Goal: Find specific page/section: Find specific page/section

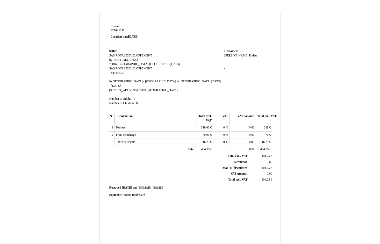
drag, startPoint x: 210, startPoint y: 76, endPoint x: 345, endPoint y: 83, distance: 135.9
click at [345, 83] on div "Invoice N° 6641312 Creation date 03 September 2025 Seller: SAS ROYAL DEVELOPPEM…" at bounding box center [190, 154] width 380 height 297
click at [253, 47] on td at bounding box center [223, 35] width 99 height 25
click at [178, 40] on td at bounding box center [223, 35] width 99 height 25
drag, startPoint x: 89, startPoint y: 12, endPoint x: 278, endPoint y: -27, distance: 193.1
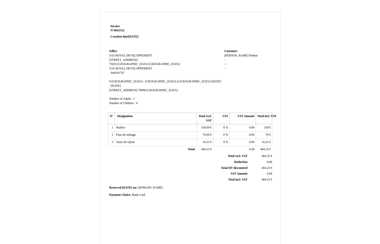
click at [278, 0] on html "Invoice N° 6641312 Creation date 03 September 2025 Seller: SAS ROYAL DEVELOPPEM…" at bounding box center [190, 151] width 380 height 303
drag, startPoint x: 278, startPoint y: -27, endPoint x: 300, endPoint y: 38, distance: 68.1
click at [300, 38] on div "Invoice N° 6641312 Creation date 03 September 2025 Seller: SAS ROYAL DEVELOPPEM…" at bounding box center [190, 157] width 303 height 291
click at [279, 11] on div "Invoice N° 6641312 Creation date 03 September 2025 Seller: SAS ROYAL DEVELOPPEM…" at bounding box center [190, 154] width 380 height 297
click at [279, 10] on div "Invoice N° 6641312 Creation date 03 September 2025 Seller: SAS ROYAL DEVELOPPEM…" at bounding box center [190, 154] width 380 height 297
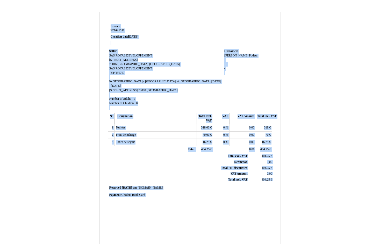
scroll to position [61, 0]
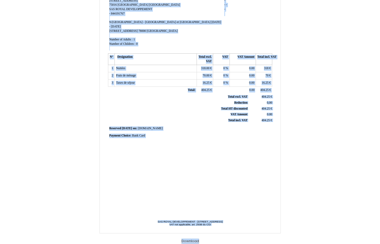
drag, startPoint x: 92, startPoint y: 13, endPoint x: 244, endPoint y: 253, distance: 283.3
click at [244, 244] on html "Invoice N° 6641312 Creation date 03 September 2025 Seller: SAS ROYAL DEVELOPPEM…" at bounding box center [190, 92] width 380 height 303
copy div "Invoice N° 6641312 Creation date 03 September 2025 Seller: SAS ROYAL DEVELOPPEM…"
click at [339, 52] on div "Invoice N° 6641312 Creation date 03 September 2025 Seller: SAS ROYAL DEVELOPPEM…" at bounding box center [190, 97] width 303 height 291
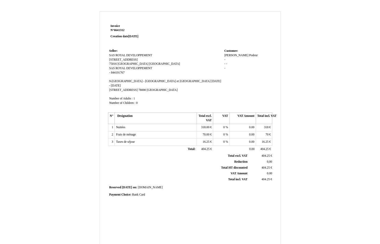
scroll to position [0, 0]
click at [348, 34] on div "Invoice N° 6641312 Creation date 03 September 2025 Seller: SAS ROYAL DEVELOPPEM…" at bounding box center [190, 154] width 380 height 297
click at [306, 55] on div "Invoice N° 6641312 Creation date 03 September 2025 Seller: SAS ROYAL DEVELOPPEM…" at bounding box center [190, 157] width 303 height 291
